Goal: Task Accomplishment & Management: Complete application form

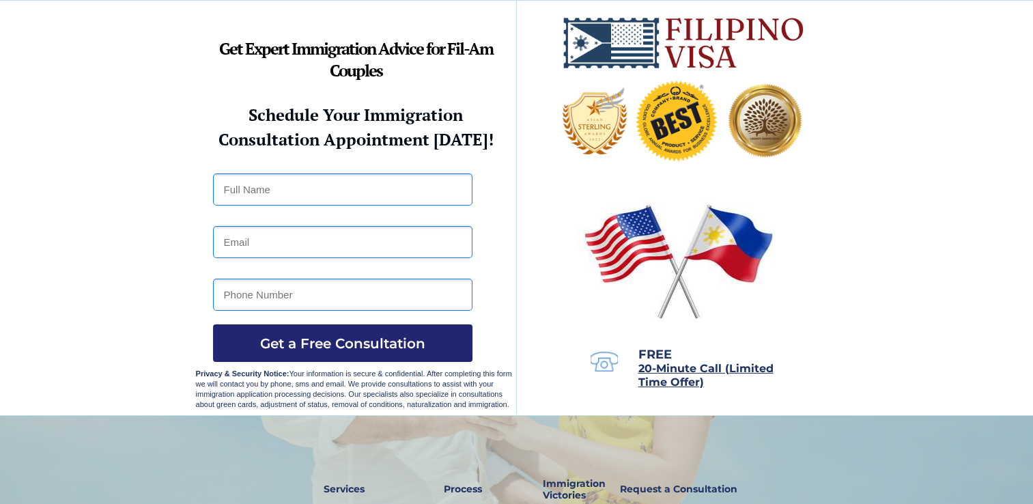
scroll to position [3, 0]
click at [712, 499] on link "Request a Consultation" at bounding box center [679, 489] width 130 height 31
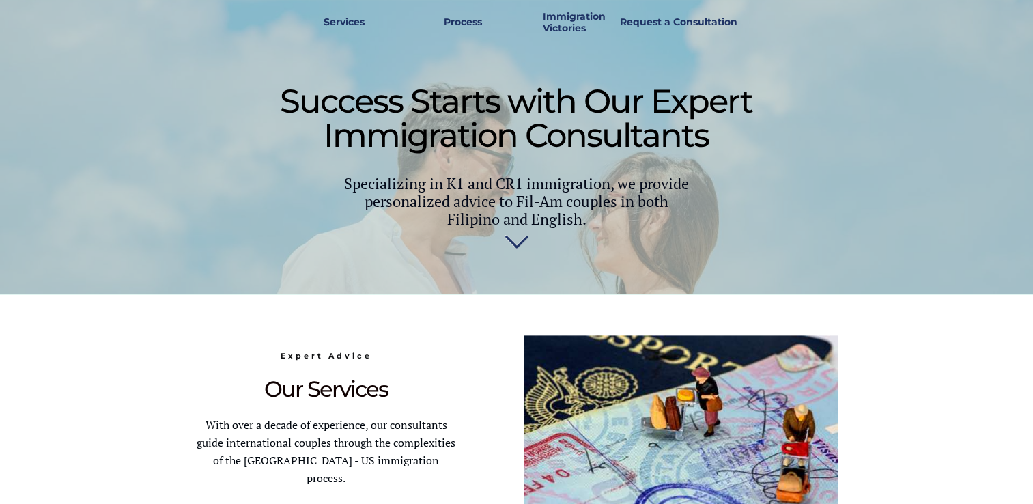
scroll to position [468, 0]
click at [783, 159] on div at bounding box center [517, 121] width 642 height 346
